Goal: Information Seeking & Learning: Learn about a topic

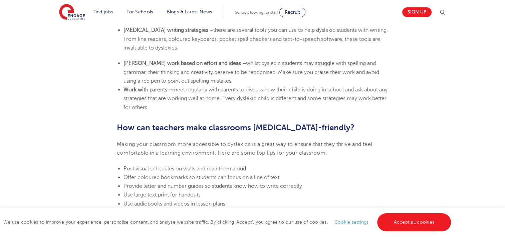
scroll to position [1350, 0]
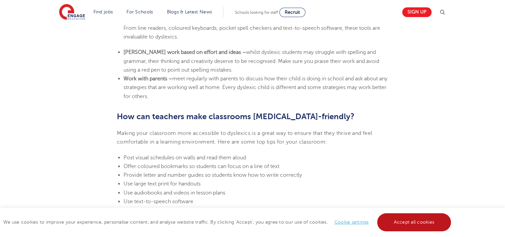
click at [391, 224] on link "Accept all cookies" at bounding box center [415, 222] width 74 height 18
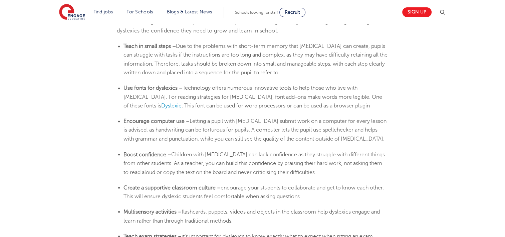
scroll to position [1096, 0]
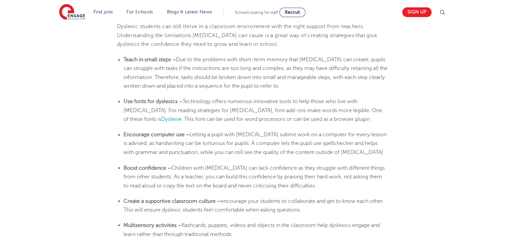
click at [170, 60] on b "Teach in small steps –" at bounding box center [150, 59] width 52 height 6
click at [171, 59] on b "Teach in small steps –" at bounding box center [150, 59] width 52 height 6
drag, startPoint x: 170, startPoint y: 59, endPoint x: 143, endPoint y: 57, distance: 27.5
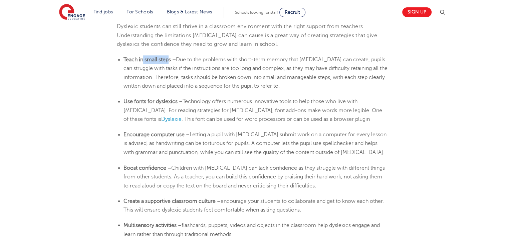
click at [143, 57] on b "Teach in small steps –" at bounding box center [150, 59] width 52 height 6
drag, startPoint x: 143, startPoint y: 57, endPoint x: 116, endPoint y: 65, distance: 28.4
drag, startPoint x: 124, startPoint y: 57, endPoint x: 171, endPoint y: 59, distance: 47.5
click at [171, 59] on b "Teach in small steps –" at bounding box center [150, 59] width 52 height 6
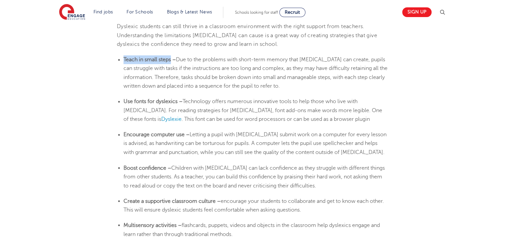
copy b "Teach in small steps"
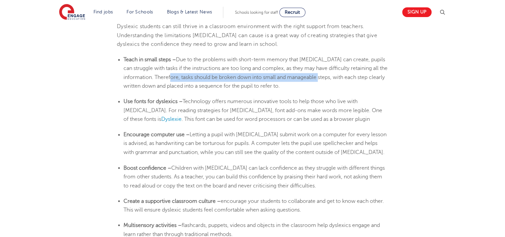
drag, startPoint x: 181, startPoint y: 77, endPoint x: 334, endPoint y: 78, distance: 153.4
click at [334, 78] on span "Due to the problems with short-term memory that [MEDICAL_DATA] can create, pupi…" at bounding box center [256, 72] width 264 height 32
drag, startPoint x: 334, startPoint y: 78, endPoint x: 327, endPoint y: 77, distance: 6.8
copy span "tasks should be broken down into small and manageable steps"
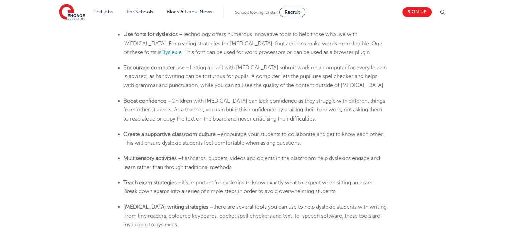
scroll to position [1176, 0]
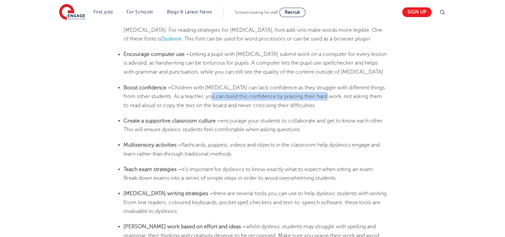
drag, startPoint x: 212, startPoint y: 95, endPoint x: 332, endPoint y: 96, distance: 119.3
click at [332, 96] on span "Children with [MEDICAL_DATA] can lack confidence as they struggle with differen…" at bounding box center [255, 96] width 262 height 24
copy span "build this confidence by praising their hard work"
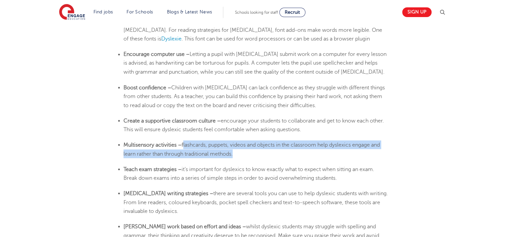
drag, startPoint x: 183, startPoint y: 145, endPoint x: 234, endPoint y: 152, distance: 52.0
click at [234, 152] on span "flashcards, puppets, videos and objects in the classroom help dyslexics engage …" at bounding box center [252, 148] width 257 height 15
copy span "flashcards, puppets, videos and objects in the classroom help dyslexics engage …"
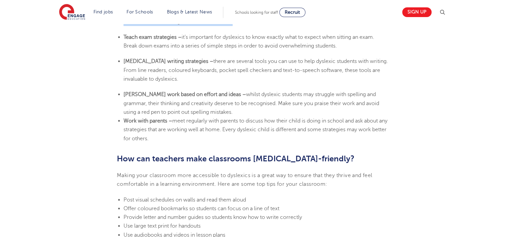
scroll to position [1310, 0]
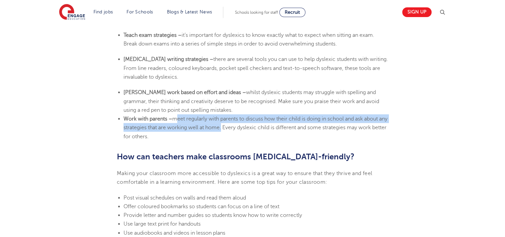
drag, startPoint x: 174, startPoint y: 119, endPoint x: 231, endPoint y: 127, distance: 57.7
click at [231, 127] on span "meet regularly with parents to discuss how their child is doing in school and a…" at bounding box center [256, 128] width 264 height 24
copy span "meet regularly with parents to discuss how their child is doing in school and a…"
